Goal: Task Accomplishment & Management: Use online tool/utility

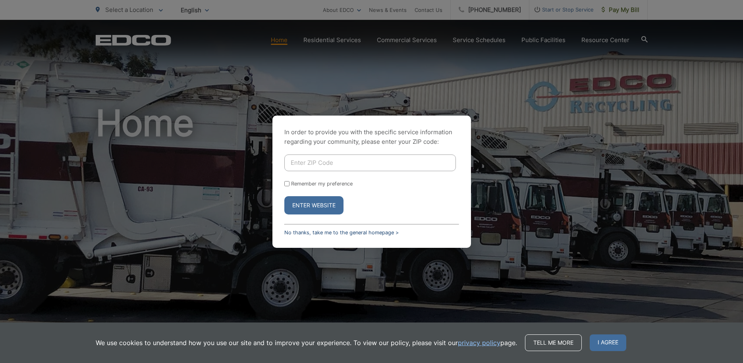
click at [307, 230] on link "No thanks, take me to the general homepage >" at bounding box center [341, 233] width 114 height 6
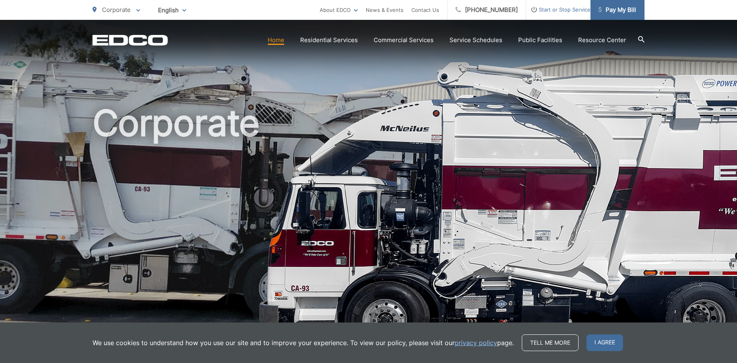
click at [633, 9] on span "Pay My Bill" at bounding box center [617, 10] width 38 height 10
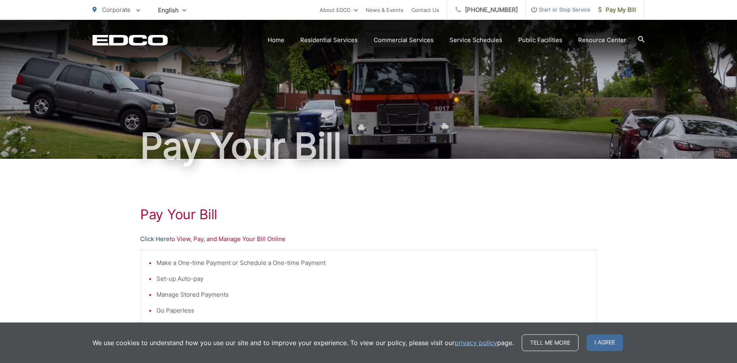
click at [154, 239] on link "Click Here" at bounding box center [154, 239] width 29 height 10
